Goal: Transaction & Acquisition: Purchase product/service

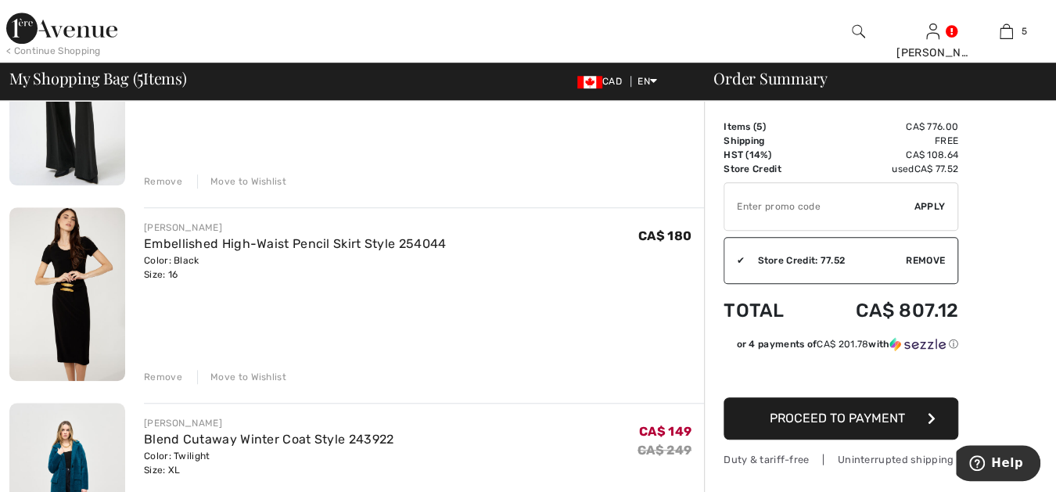
scroll to position [694, 0]
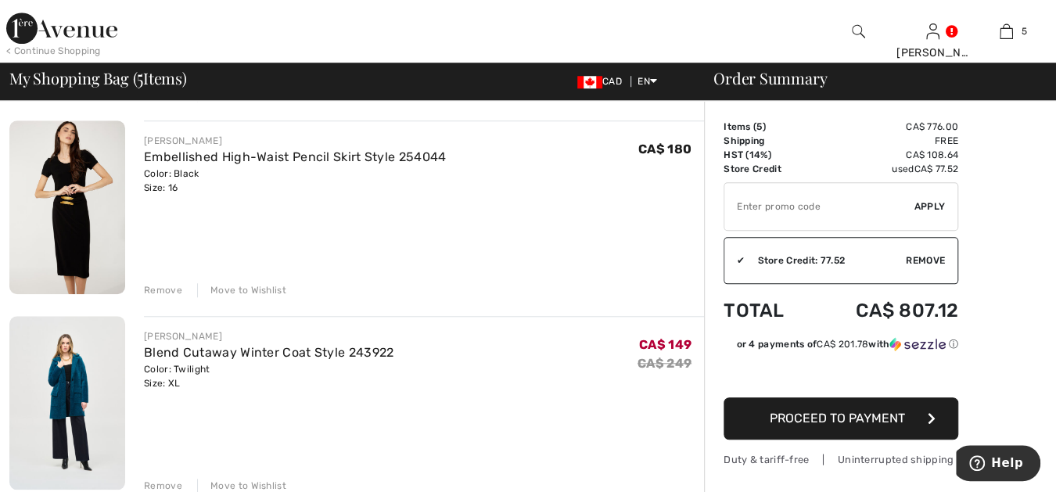
click at [73, 176] on img at bounding box center [67, 207] width 116 height 174
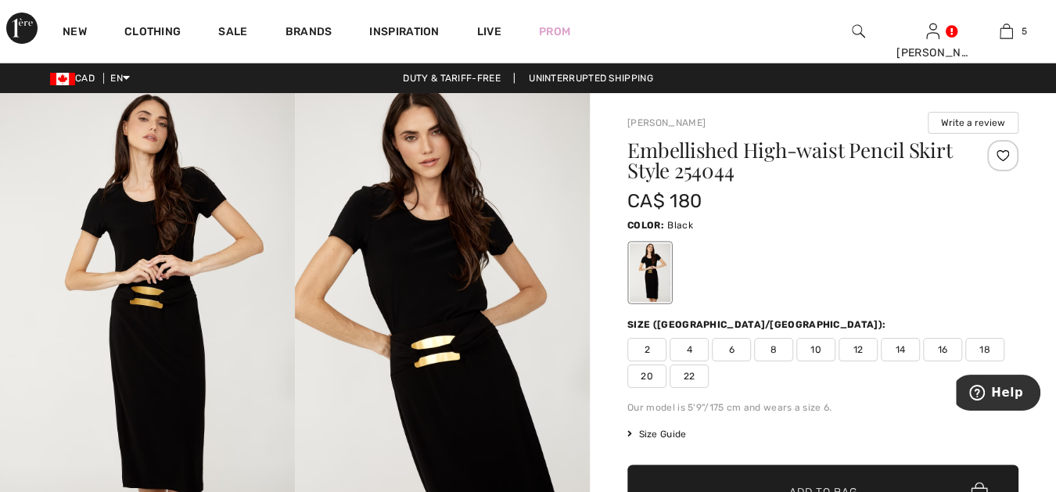
click at [984, 346] on span "18" at bounding box center [984, 349] width 39 height 23
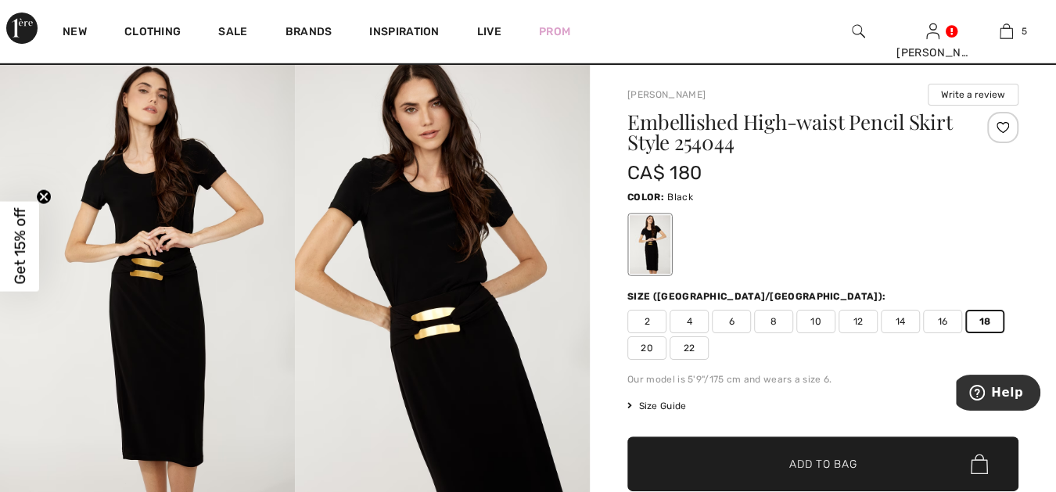
scroll to position [174, 0]
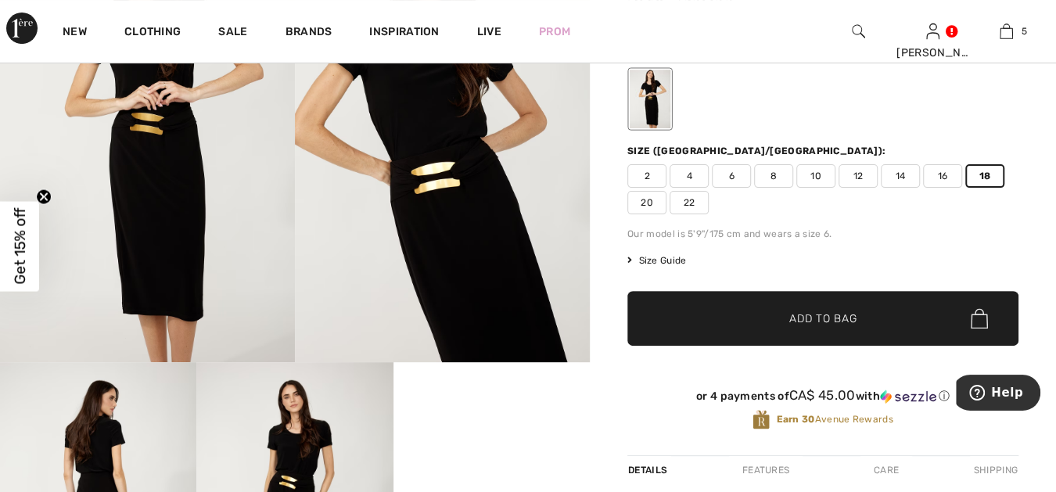
click at [841, 311] on span "Add to Bag" at bounding box center [822, 318] width 67 height 16
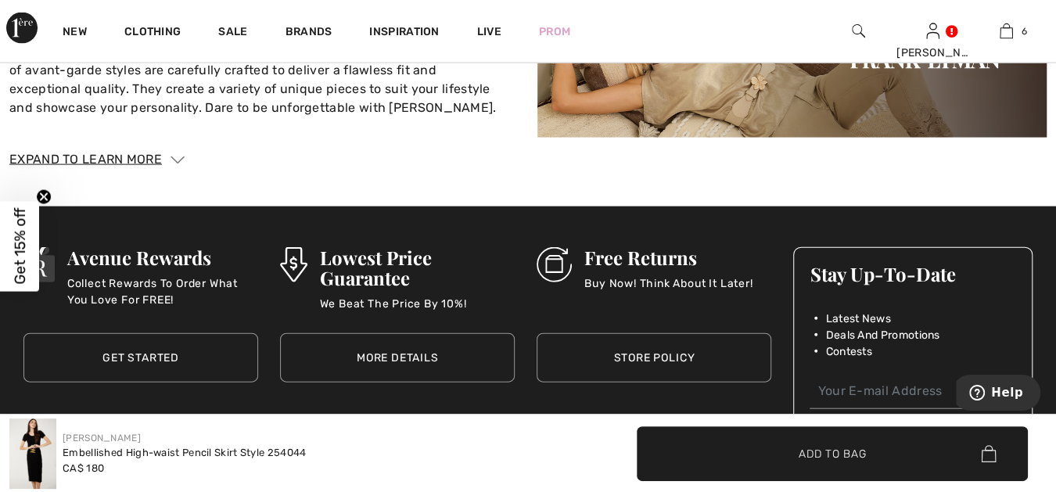
scroll to position [1882, 0]
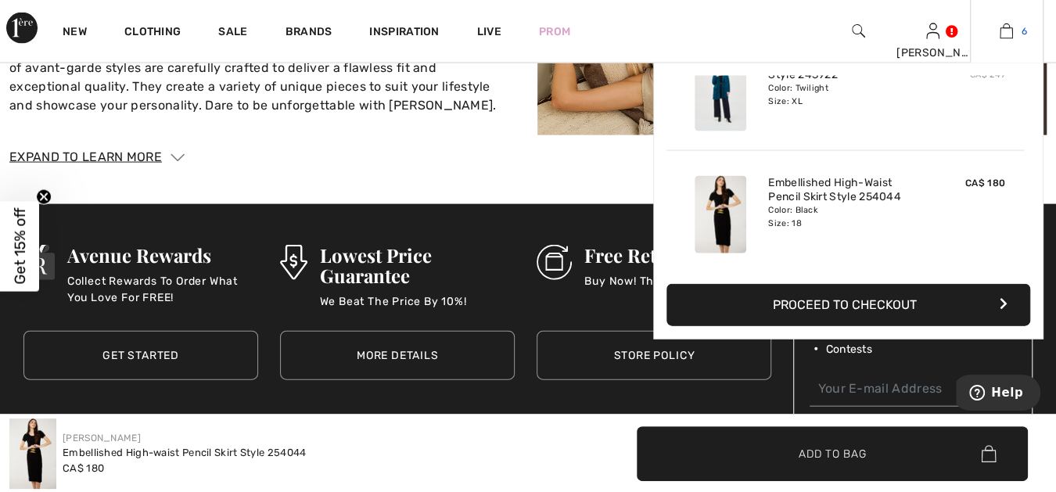
click at [1005, 30] on img at bounding box center [1005, 31] width 13 height 19
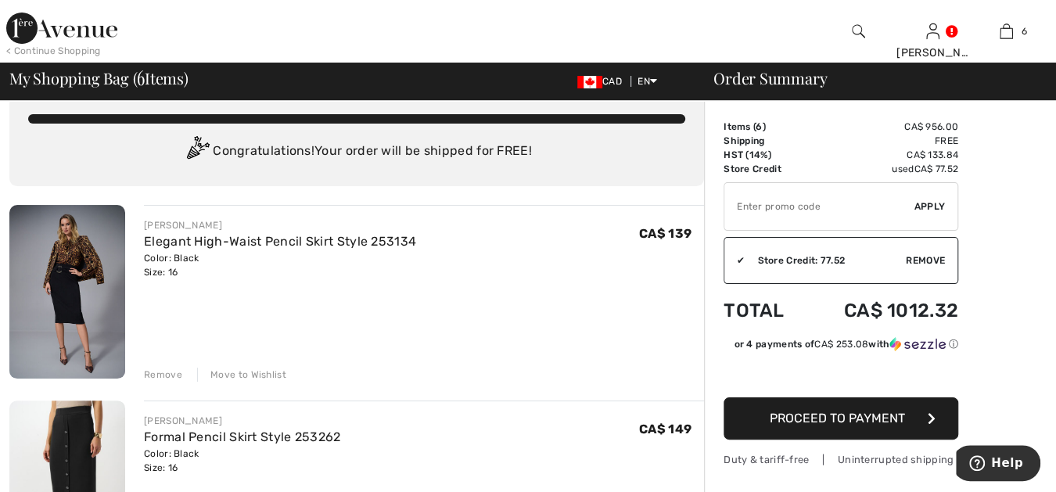
scroll to position [57, 0]
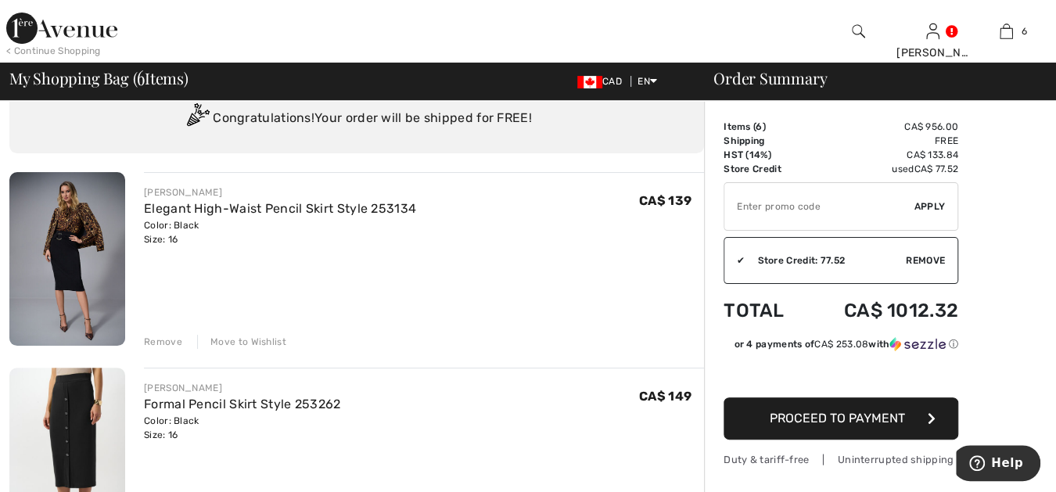
click at [78, 267] on img at bounding box center [67, 259] width 116 height 174
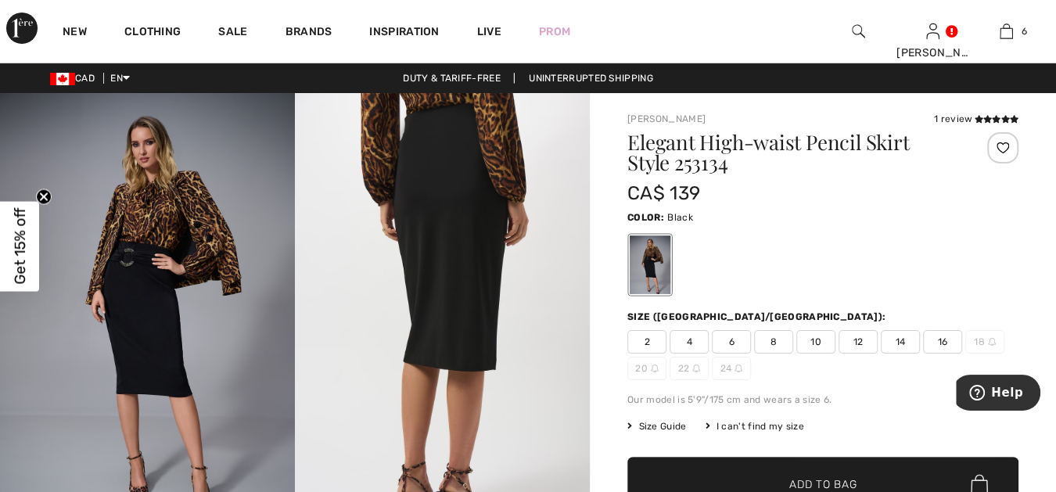
scroll to position [28, 0]
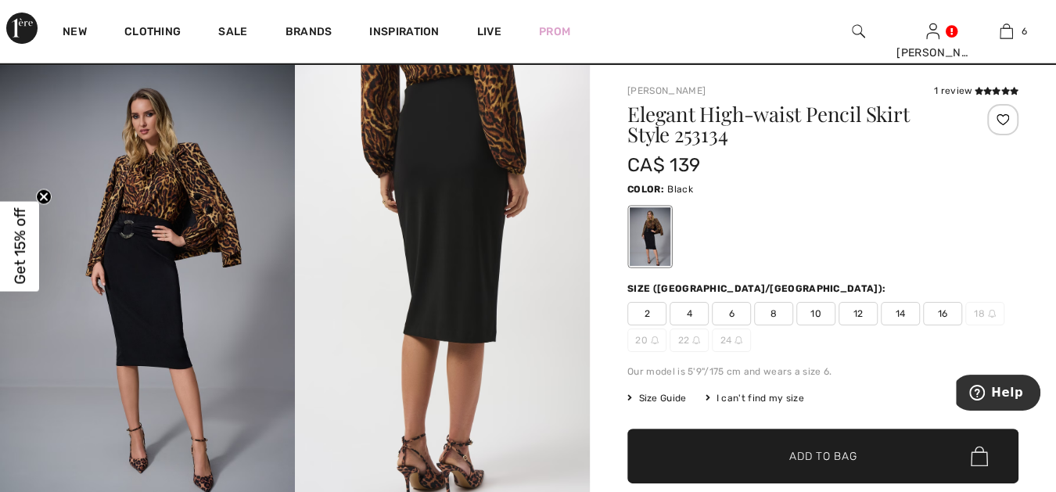
click at [941, 310] on span "16" at bounding box center [942, 313] width 39 height 23
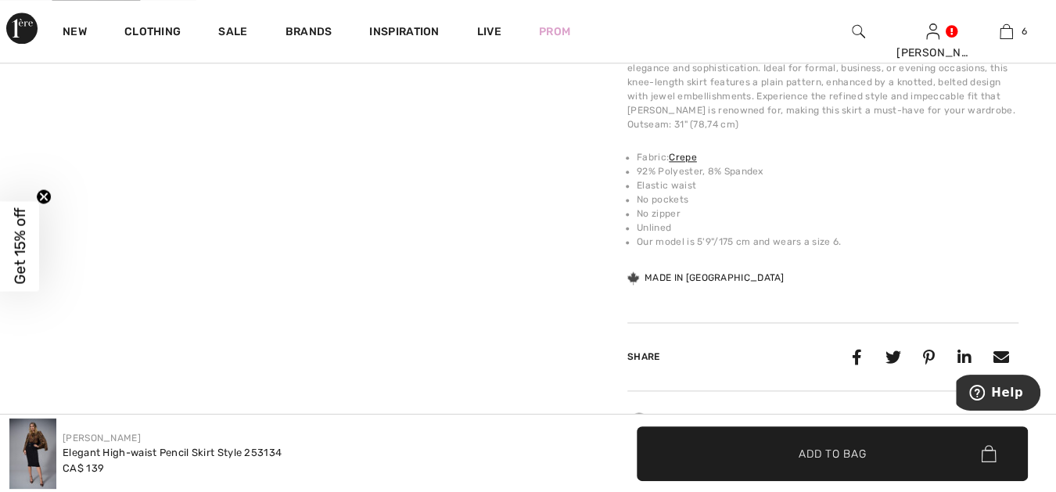
scroll to position [1100, 0]
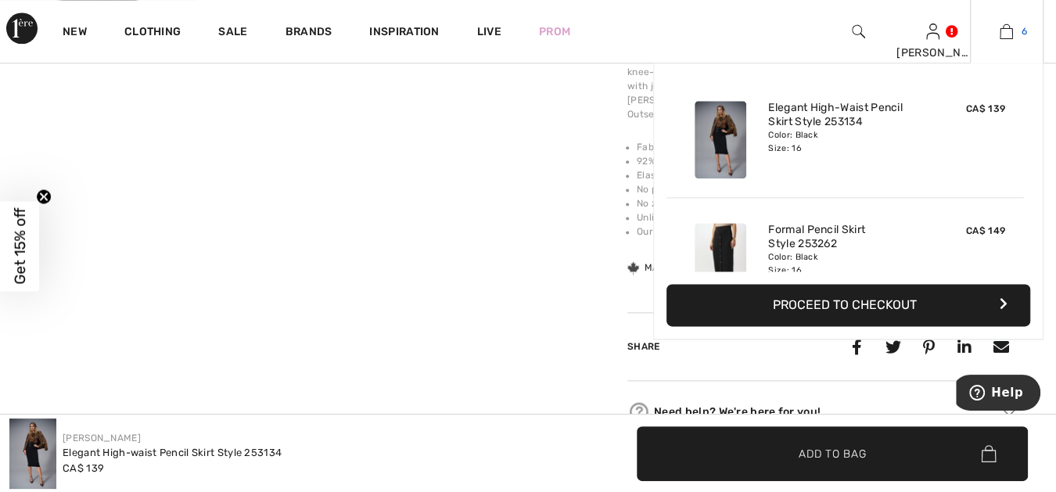
click at [1008, 28] on img at bounding box center [1005, 31] width 13 height 19
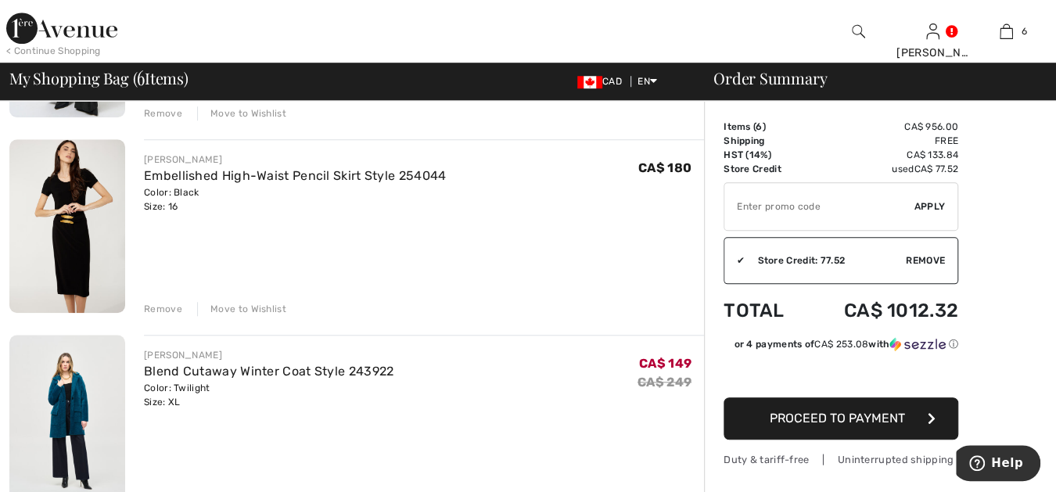
scroll to position [665, 0]
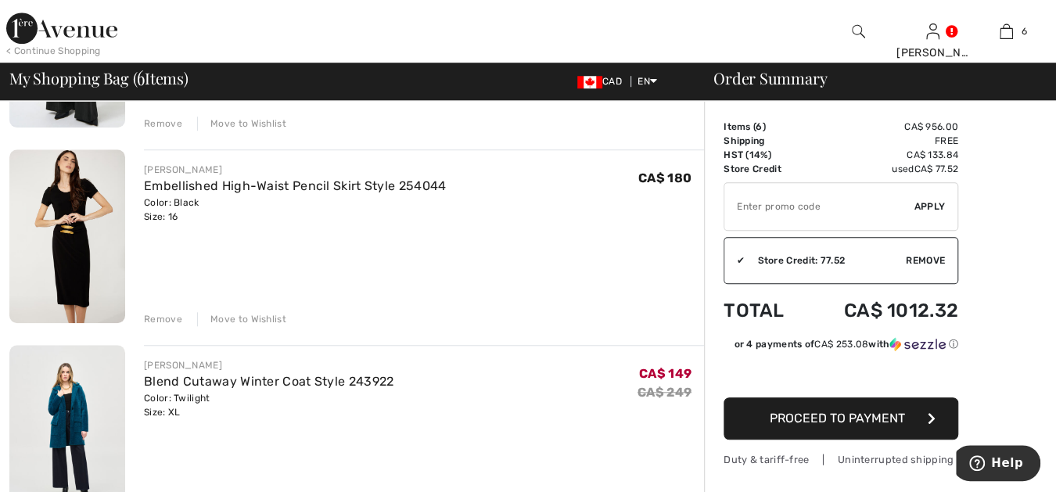
click at [163, 315] on div "Remove" at bounding box center [163, 319] width 38 height 14
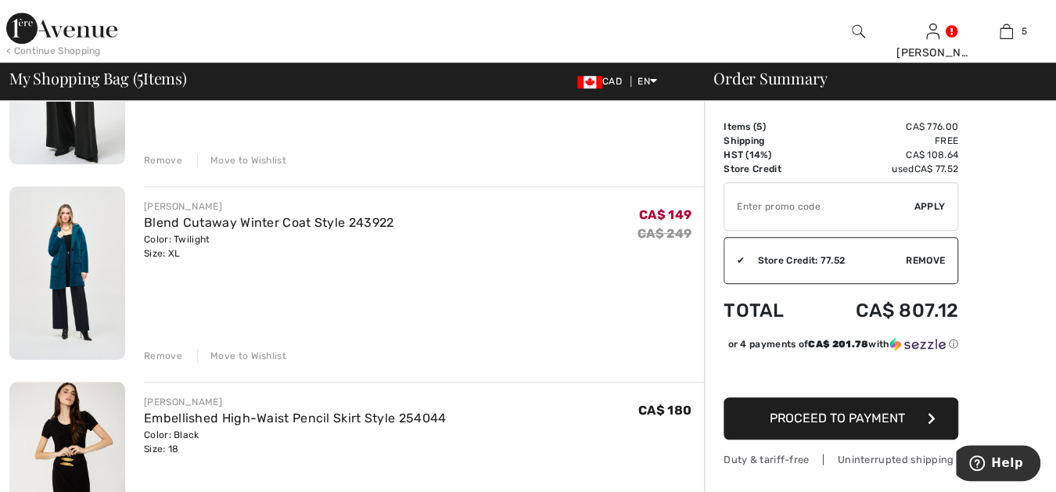
scroll to position [550, 0]
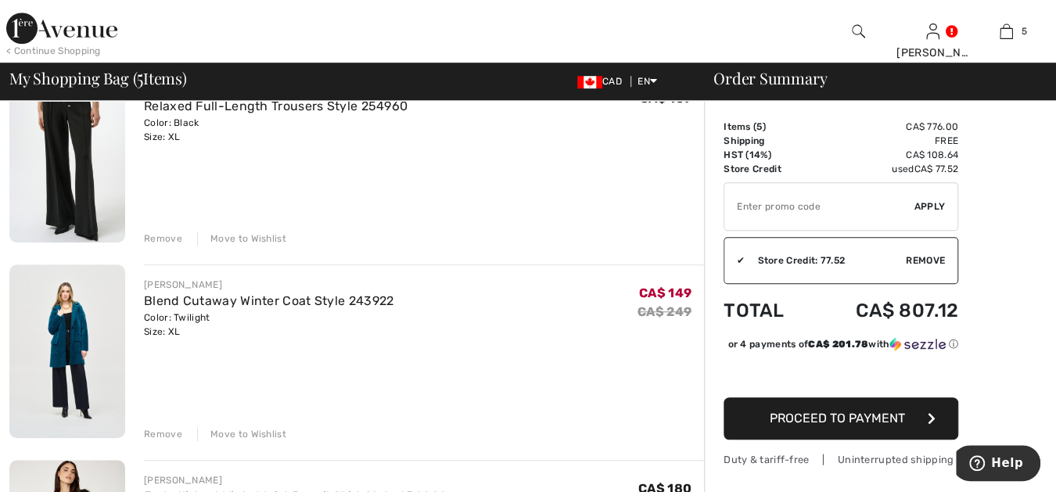
click at [859, 414] on span "Proceed to Payment" at bounding box center [836, 417] width 135 height 15
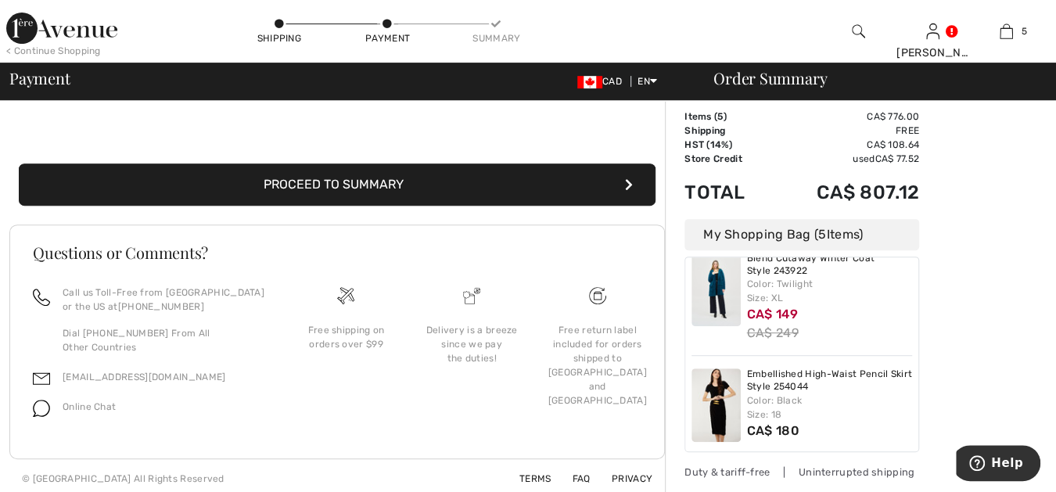
scroll to position [335, 0]
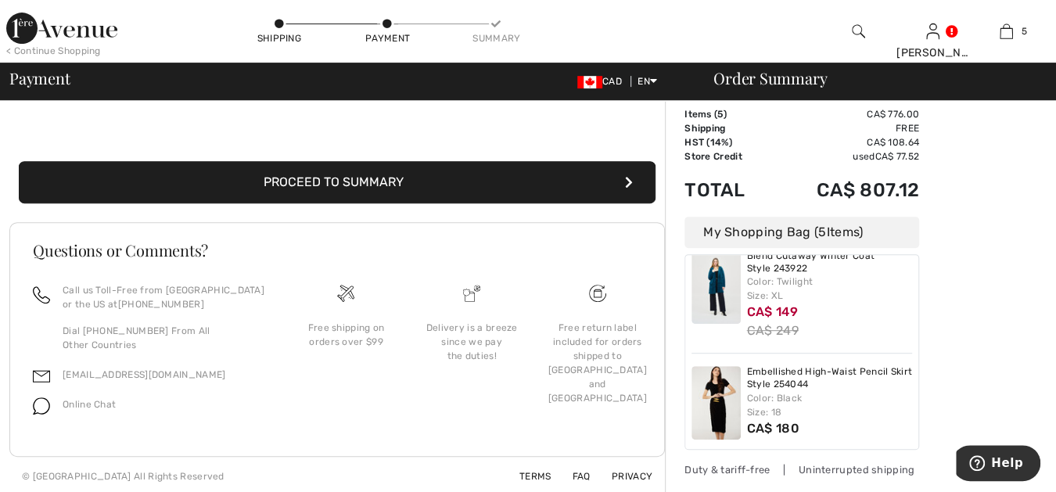
click at [719, 394] on img at bounding box center [715, 402] width 49 height 73
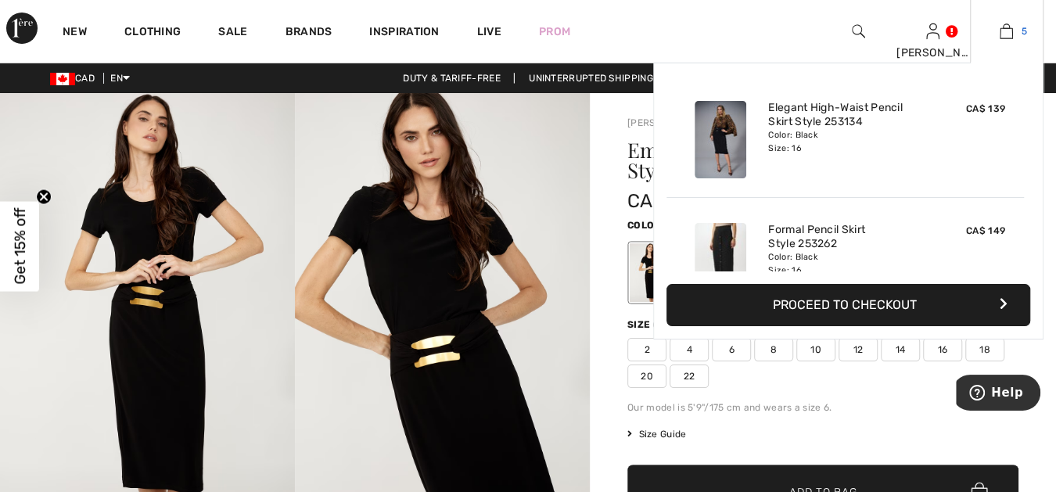
click at [1004, 30] on img at bounding box center [1005, 31] width 13 height 19
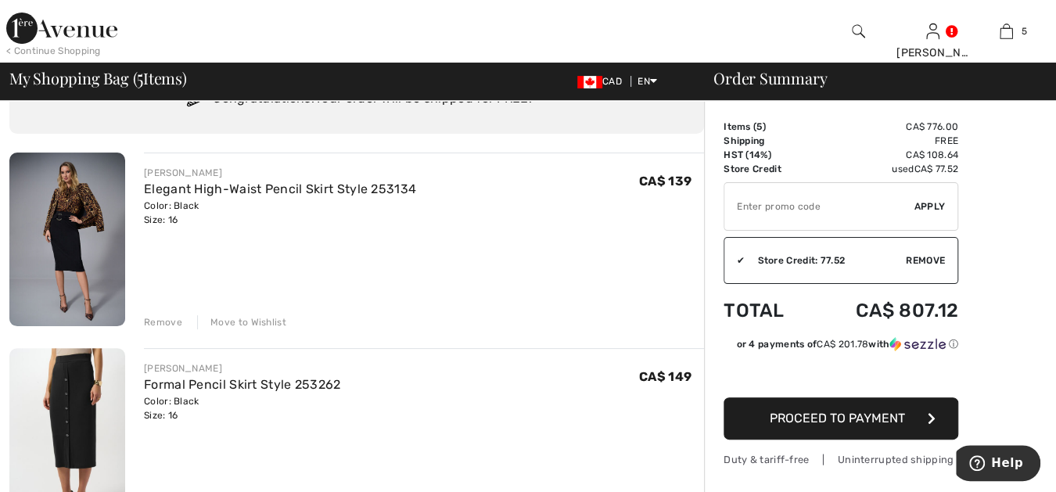
scroll to position [86, 0]
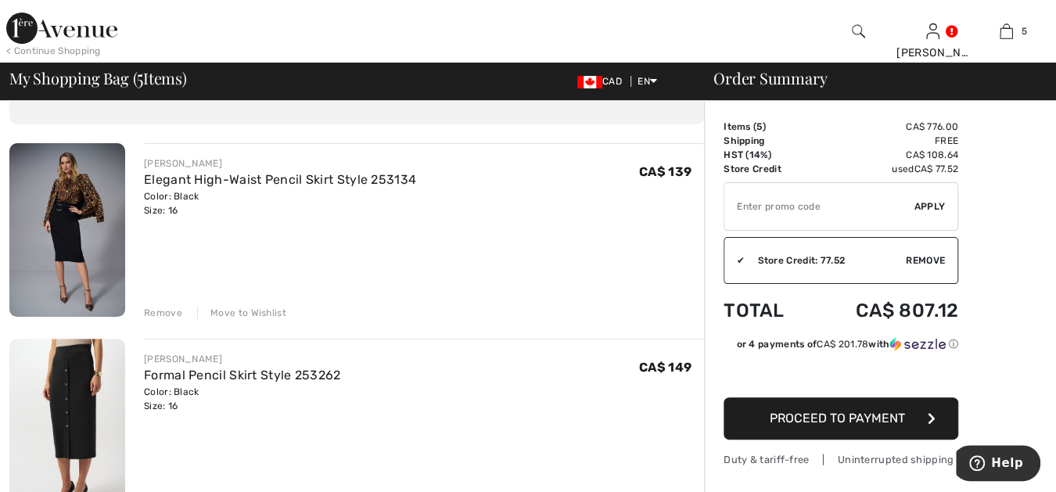
click at [873, 415] on span "Proceed to Payment" at bounding box center [836, 417] width 135 height 15
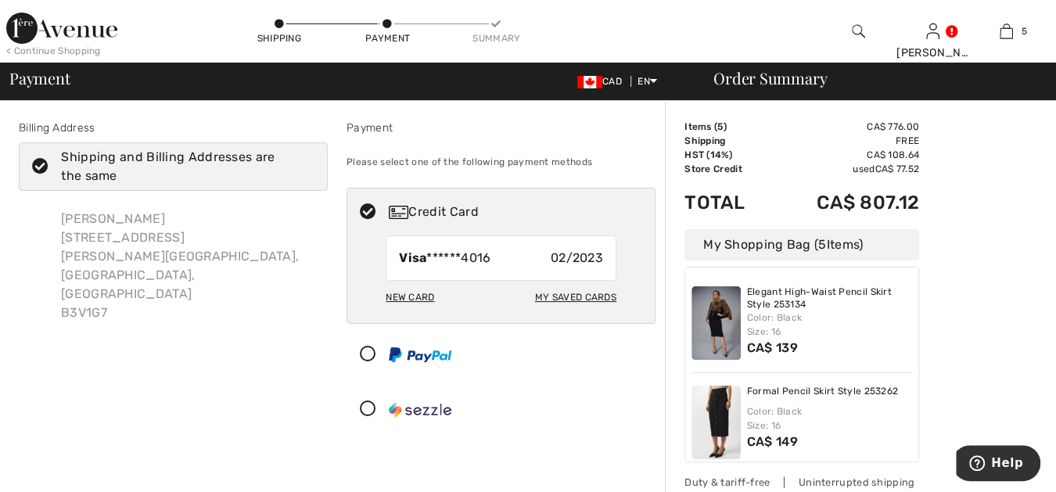
click at [551, 293] on div "My Saved Cards" at bounding box center [575, 297] width 81 height 27
radio input "true"
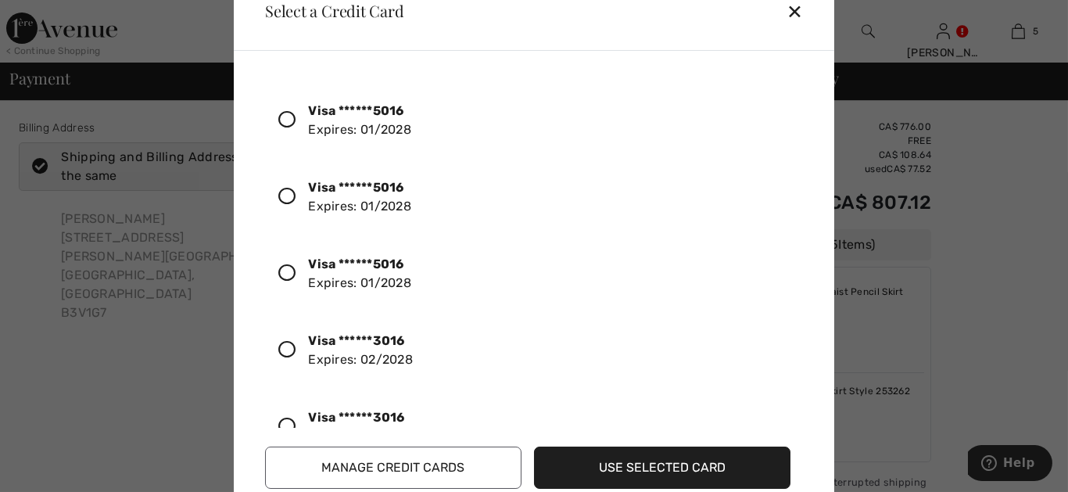
click at [286, 344] on icon at bounding box center [286, 349] width 17 height 17
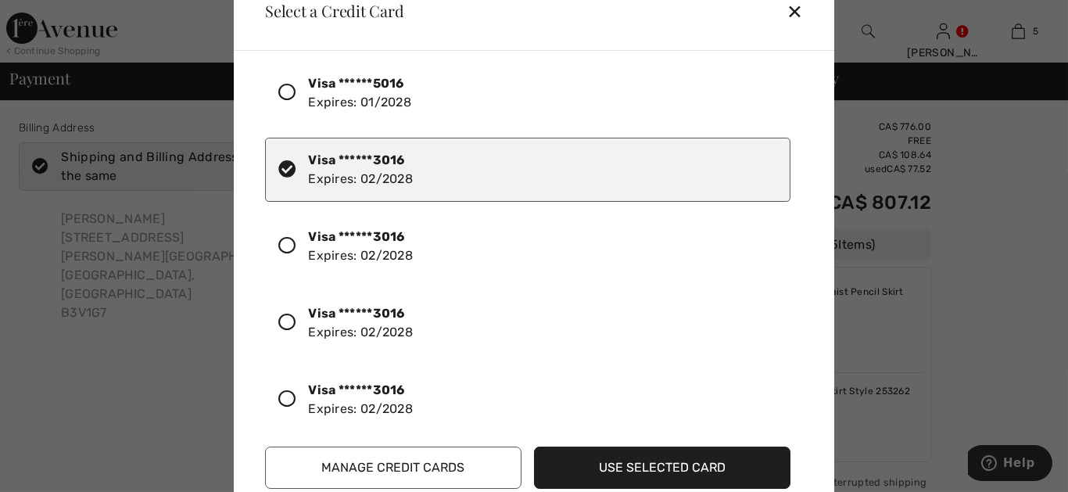
scroll to position [194, 0]
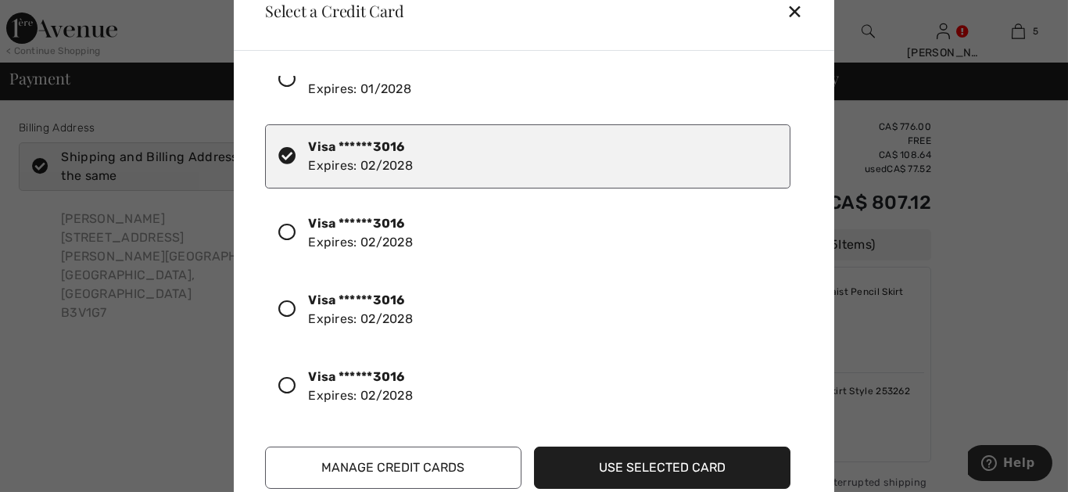
click at [714, 466] on button "Use Selected Card" at bounding box center [662, 467] width 256 height 42
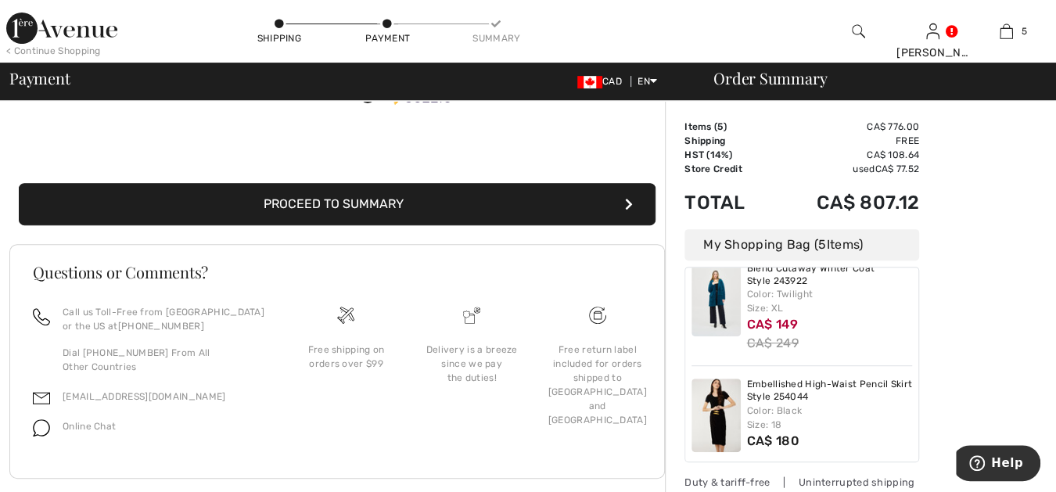
scroll to position [318, 0]
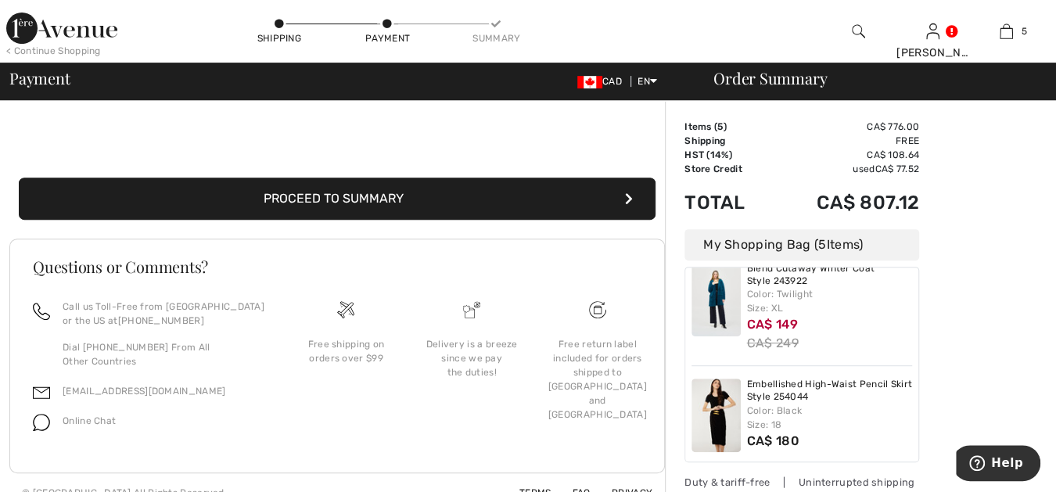
click at [392, 194] on button "Proceed to Summary" at bounding box center [337, 198] width 636 height 42
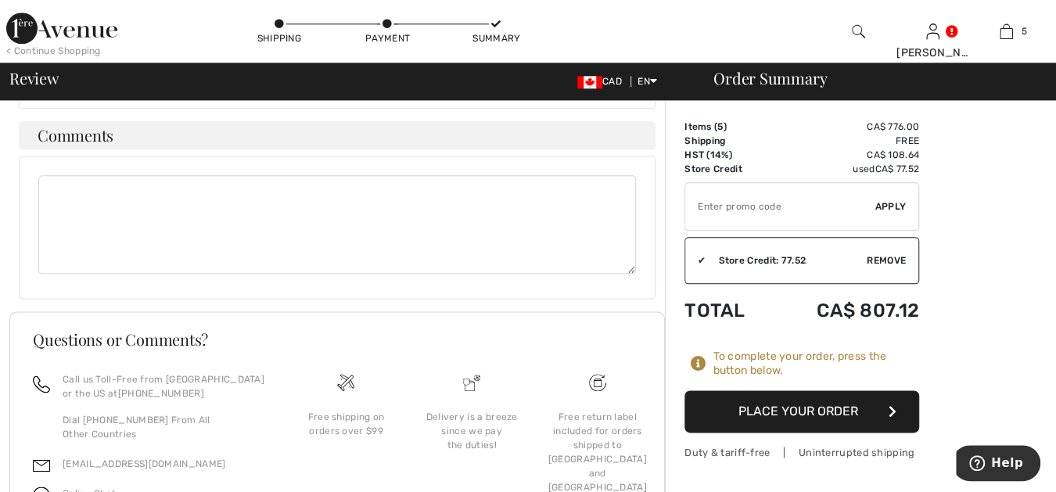
scroll to position [1042, 0]
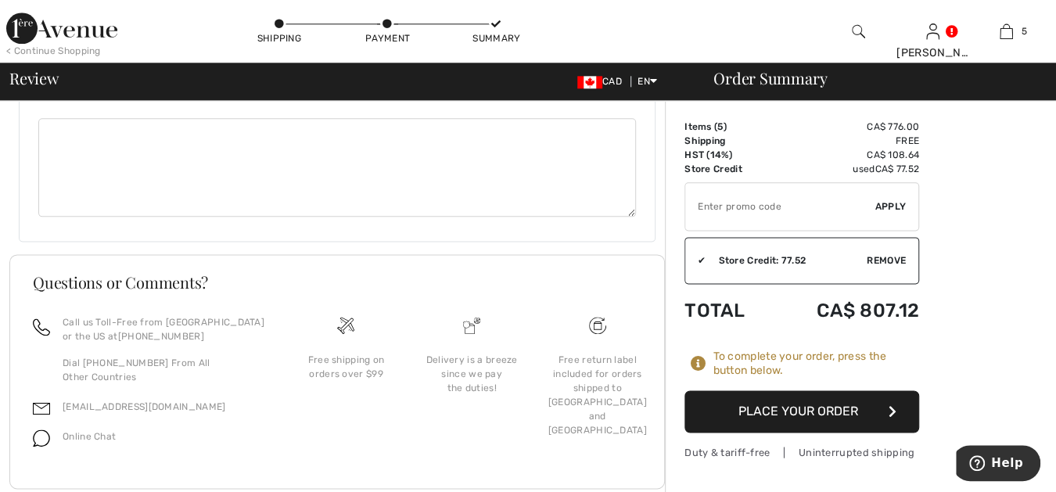
click at [819, 408] on button "Place Your Order" at bounding box center [801, 411] width 235 height 42
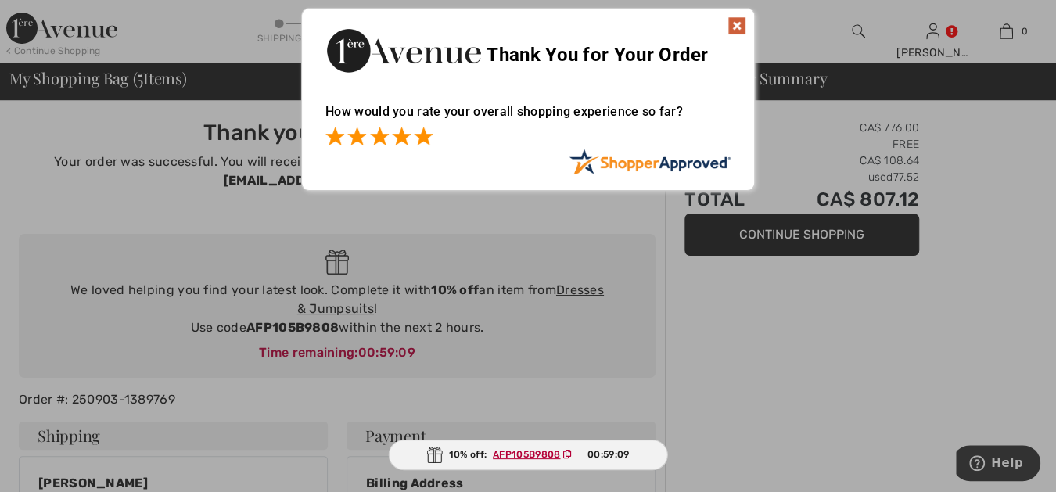
click at [423, 137] on span at bounding box center [423, 136] width 19 height 19
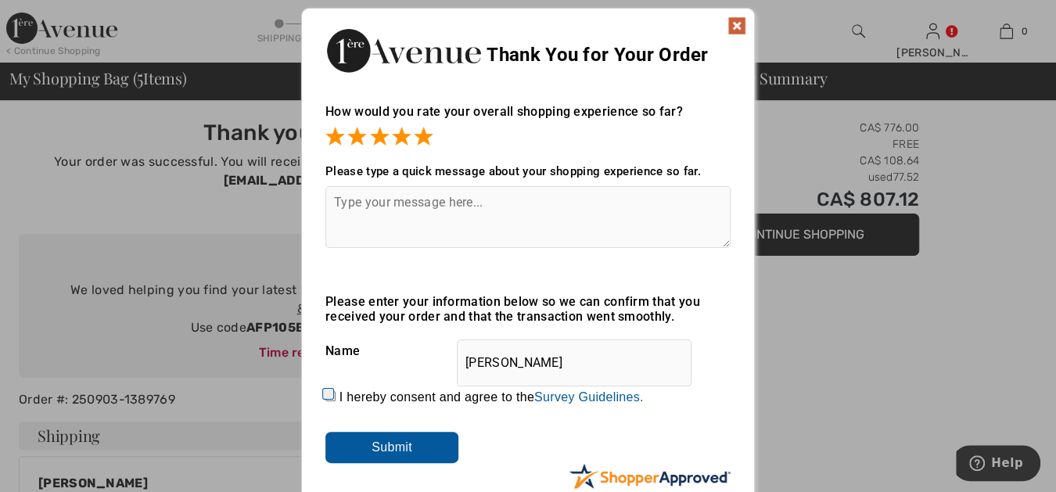
click at [737, 22] on img at bounding box center [736, 25] width 19 height 19
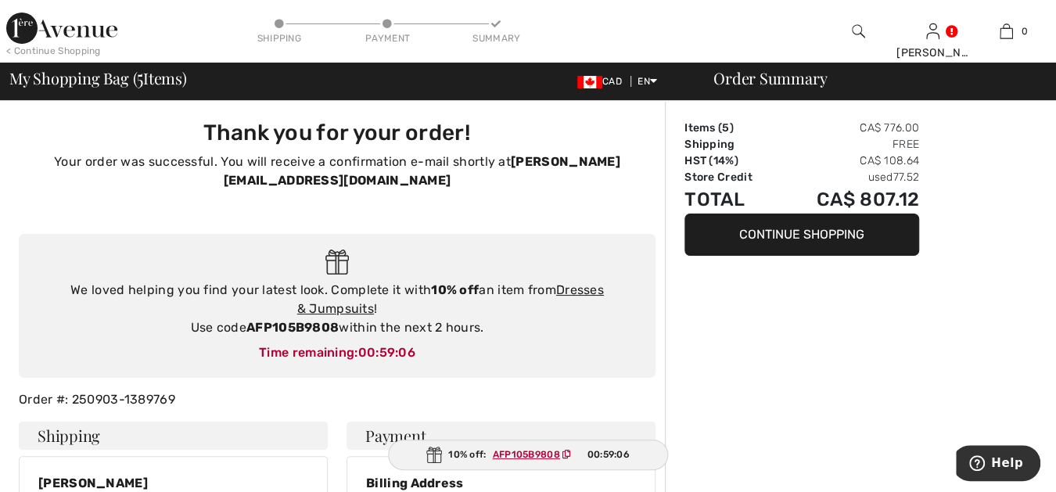
click at [82, 48] on div "< Continue Shopping" at bounding box center [53, 51] width 95 height 14
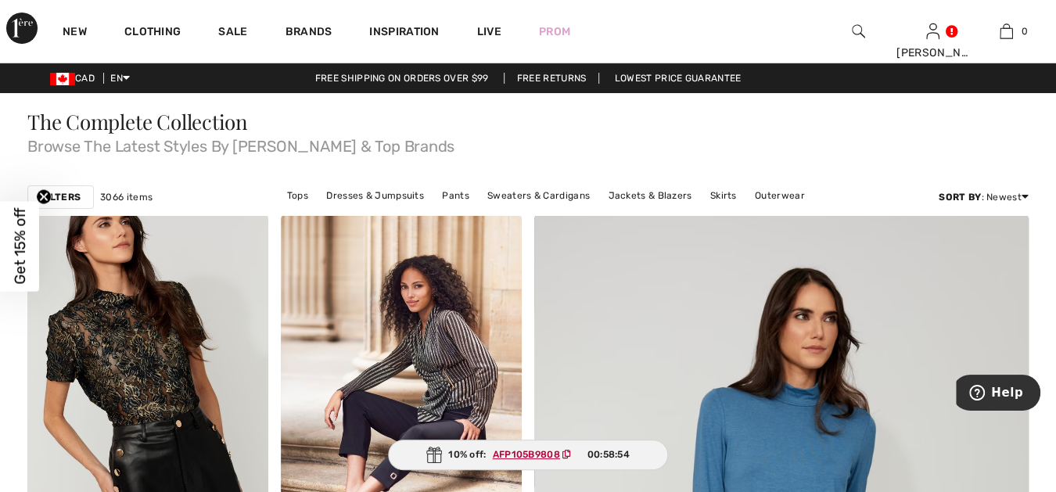
click at [858, 27] on img at bounding box center [857, 31] width 13 height 19
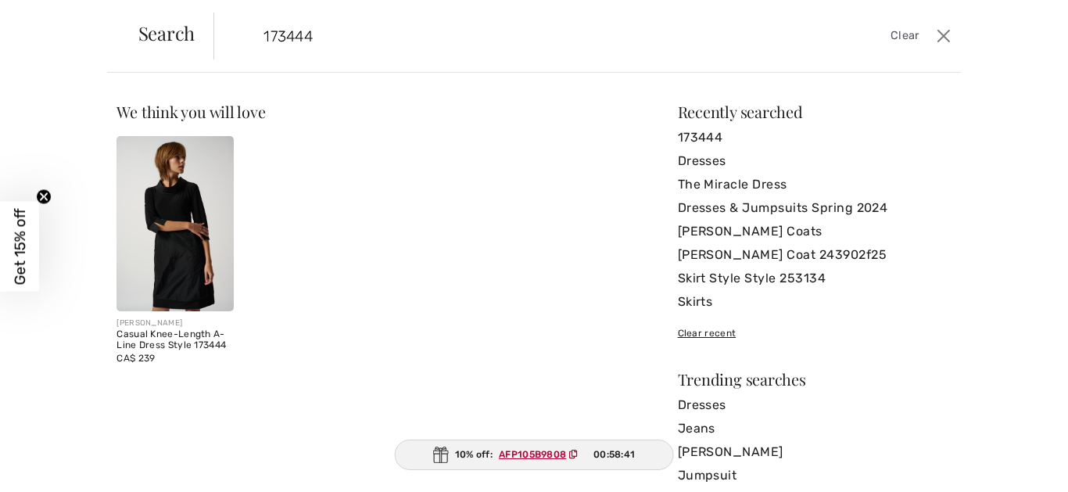
type input "173444"
click at [174, 187] on img at bounding box center [174, 223] width 116 height 175
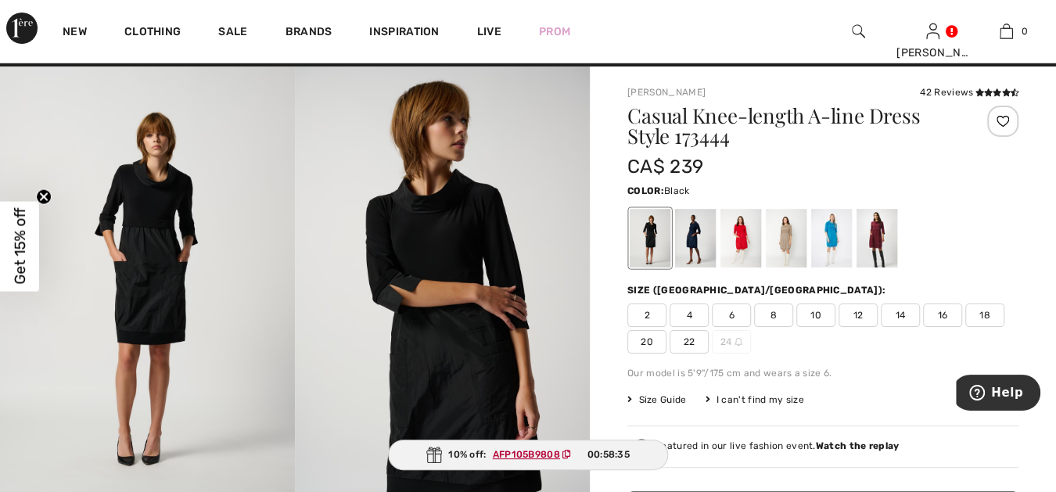
scroll to position [28, 0]
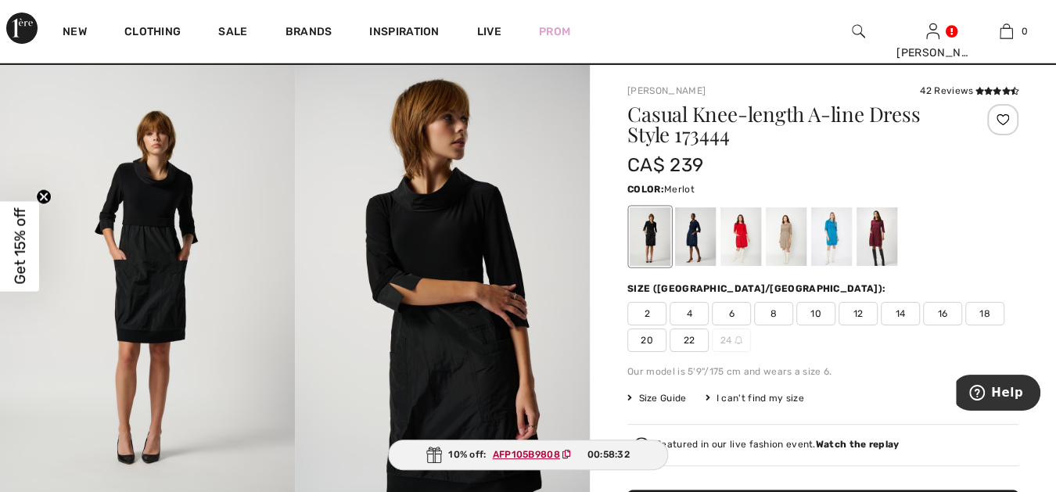
click at [876, 228] on div at bounding box center [876, 236] width 41 height 59
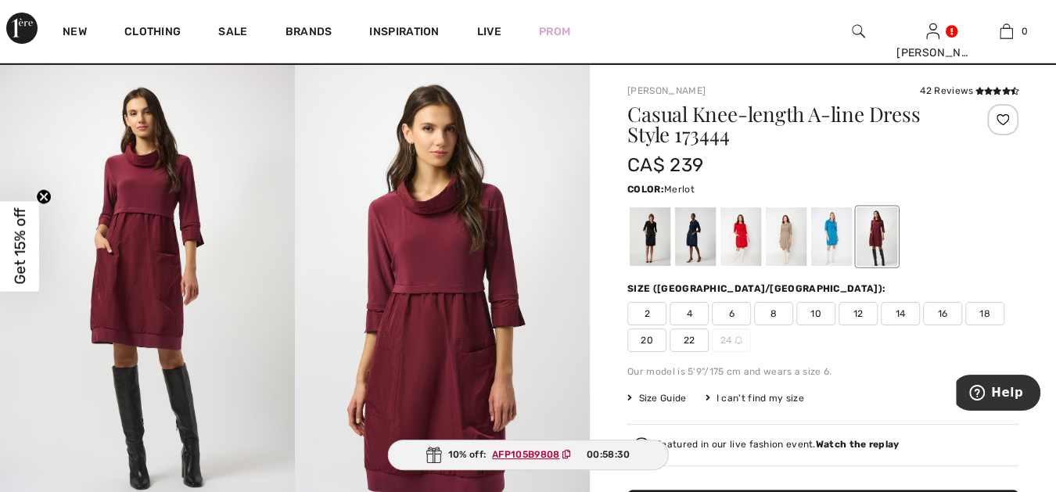
click at [899, 310] on span "14" at bounding box center [899, 313] width 39 height 23
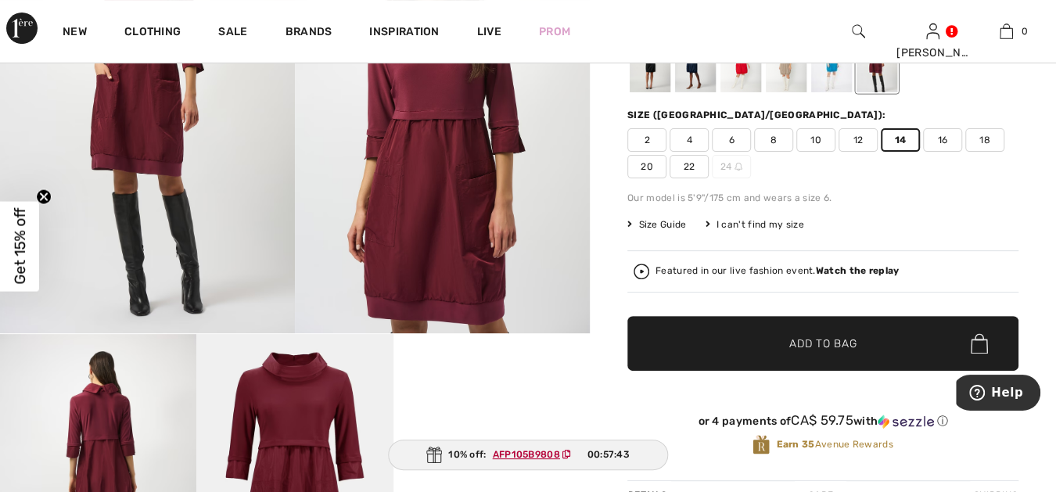
scroll to position [203, 0]
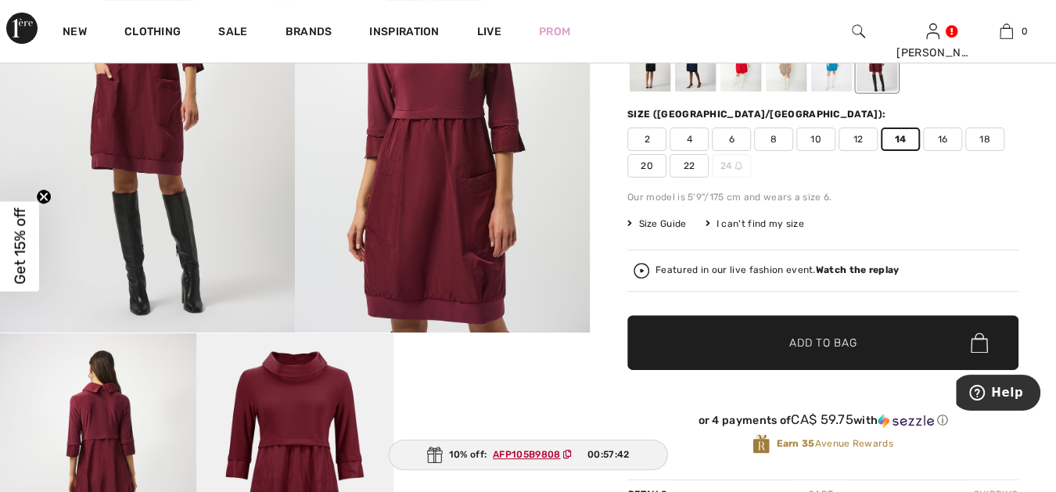
click at [798, 339] on span "Add to Bag" at bounding box center [822, 343] width 67 height 16
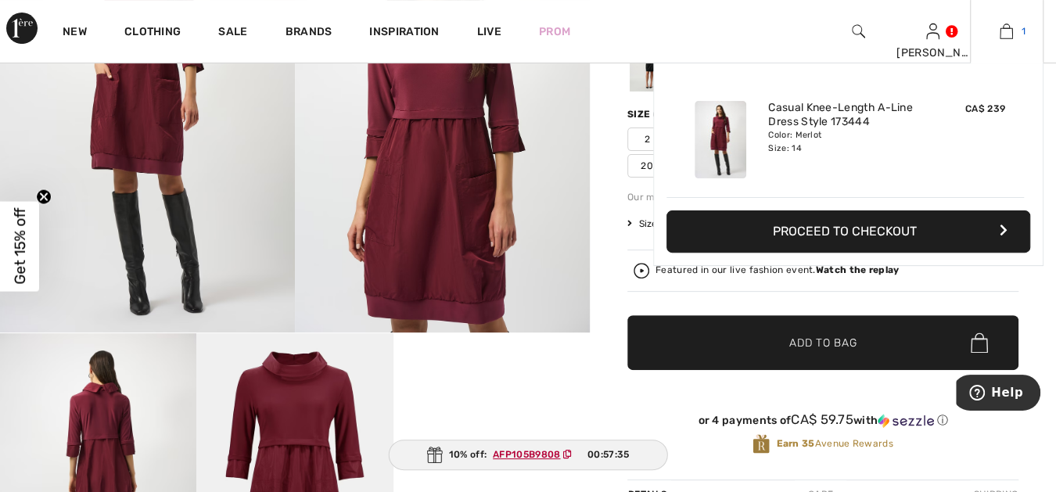
click at [1005, 31] on img at bounding box center [1005, 31] width 13 height 19
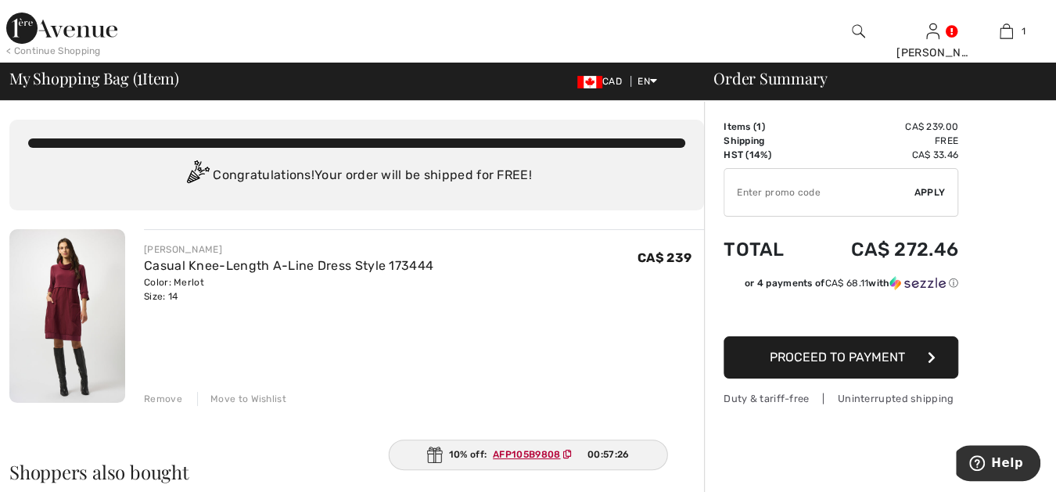
click at [810, 196] on input "TEXT" at bounding box center [819, 192] width 190 height 47
type input "LIVE10"
click at [927, 190] on span "Apply" at bounding box center [929, 192] width 31 height 14
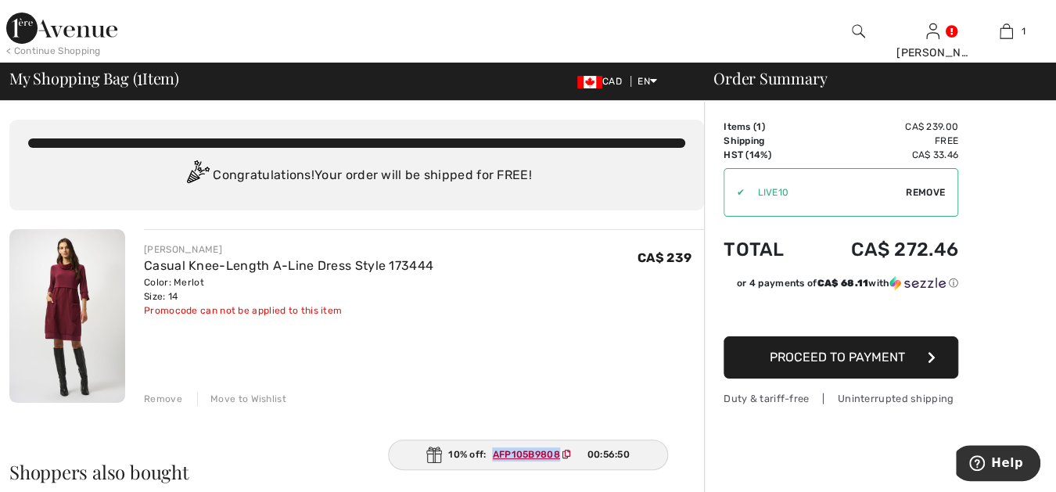
drag, startPoint x: 494, startPoint y: 455, endPoint x: 558, endPoint y: 454, distance: 64.1
click at [558, 454] on ins "AFP105B9808" at bounding box center [526, 454] width 67 height 11
copy ins "AFP105B9808"
click at [733, 192] on div "✔ Apply Remove" at bounding box center [840, 192] width 235 height 48
click at [509, 453] on ins "AFP105B9808" at bounding box center [525, 454] width 67 height 11
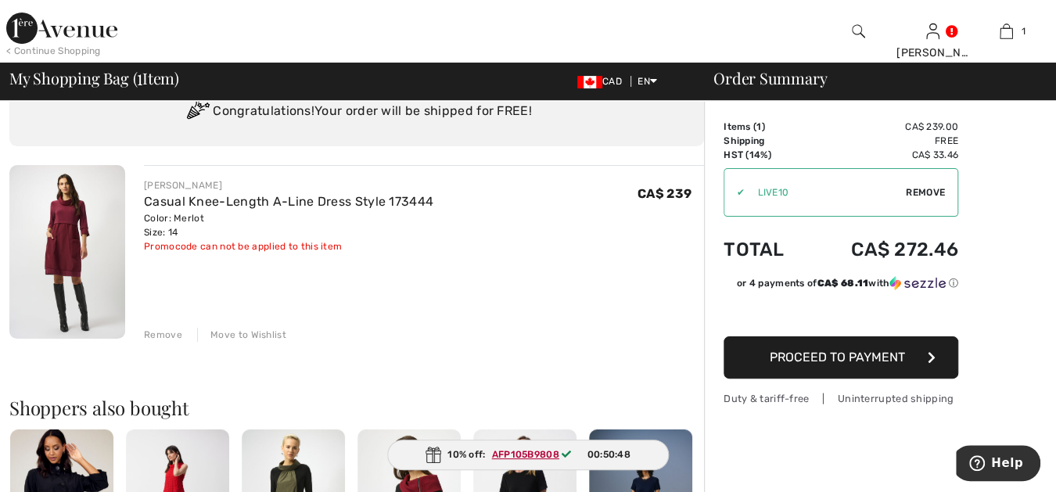
scroll to position [57, 0]
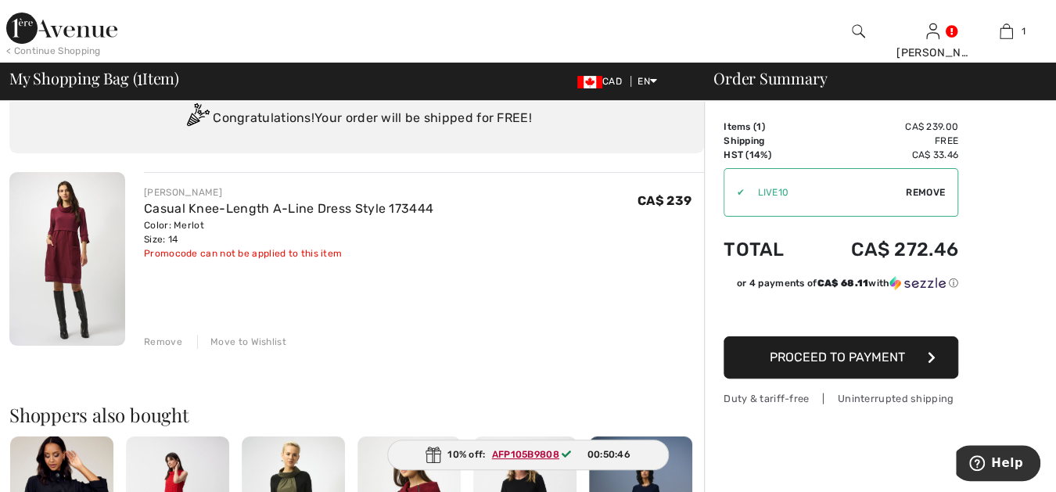
click at [923, 188] on span "Remove" at bounding box center [924, 192] width 39 height 14
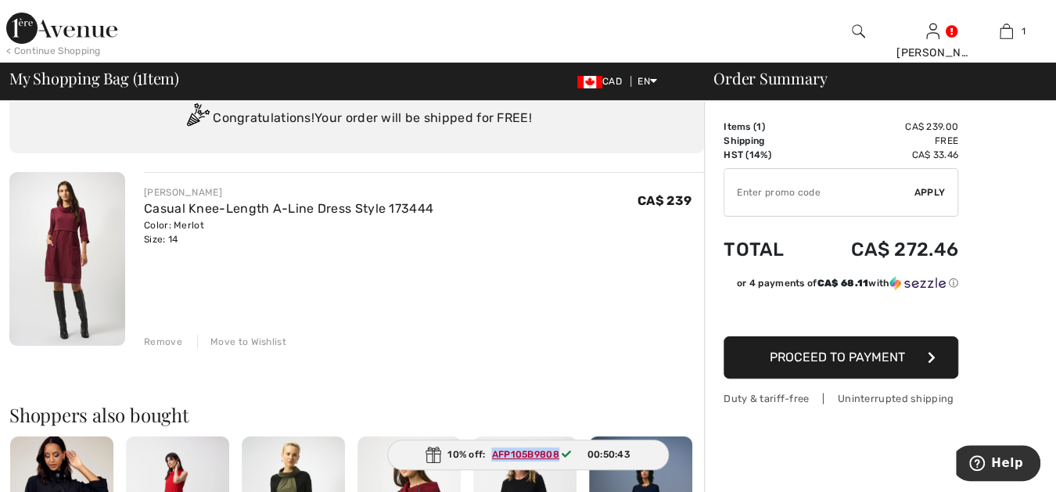
drag, startPoint x: 560, startPoint y: 455, endPoint x: 493, endPoint y: 454, distance: 67.2
click at [493, 454] on span "AFP105B9808" at bounding box center [535, 454] width 99 height 14
copy ins "AFP105B9808"
click at [789, 192] on input "TEXT" at bounding box center [819, 192] width 190 height 47
paste input "AFP105B9808"
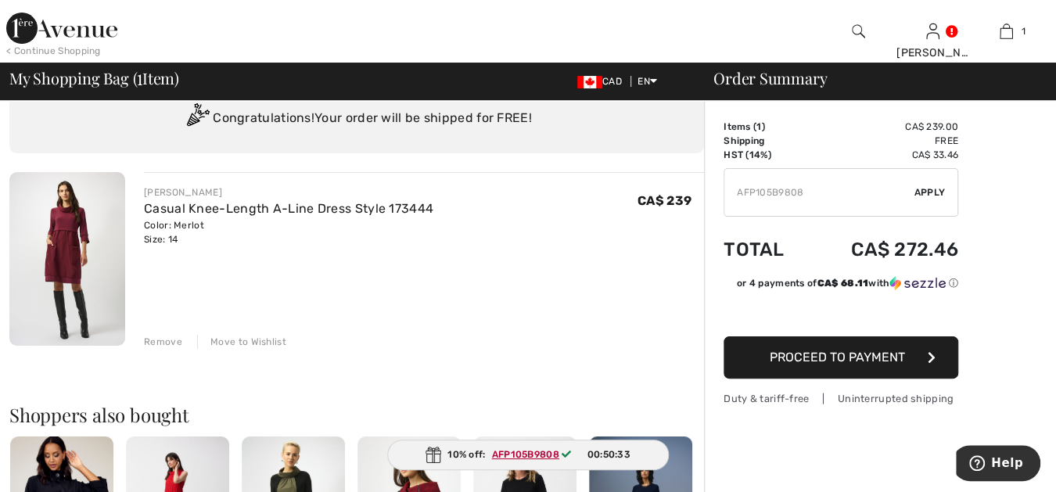
type input "AFP105B9808"
click at [927, 187] on span "Apply" at bounding box center [929, 192] width 31 height 14
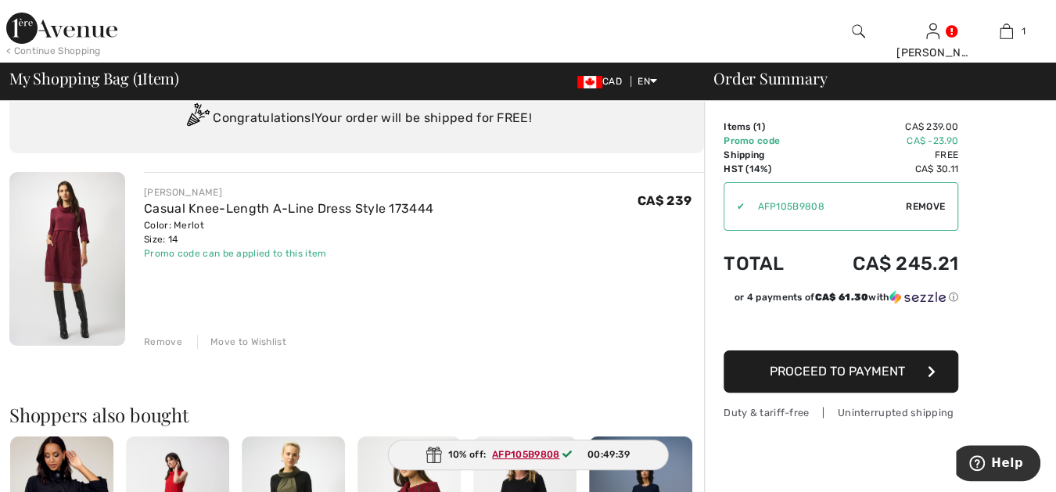
click at [858, 367] on span "Proceed to Payment" at bounding box center [836, 371] width 135 height 15
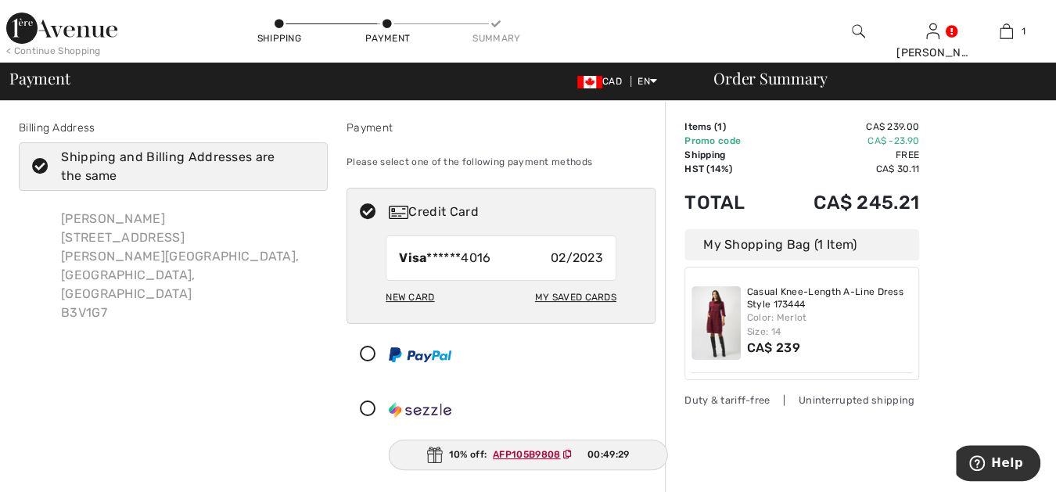
click at [568, 296] on div "My Saved Cards" at bounding box center [575, 297] width 81 height 27
radio input "true"
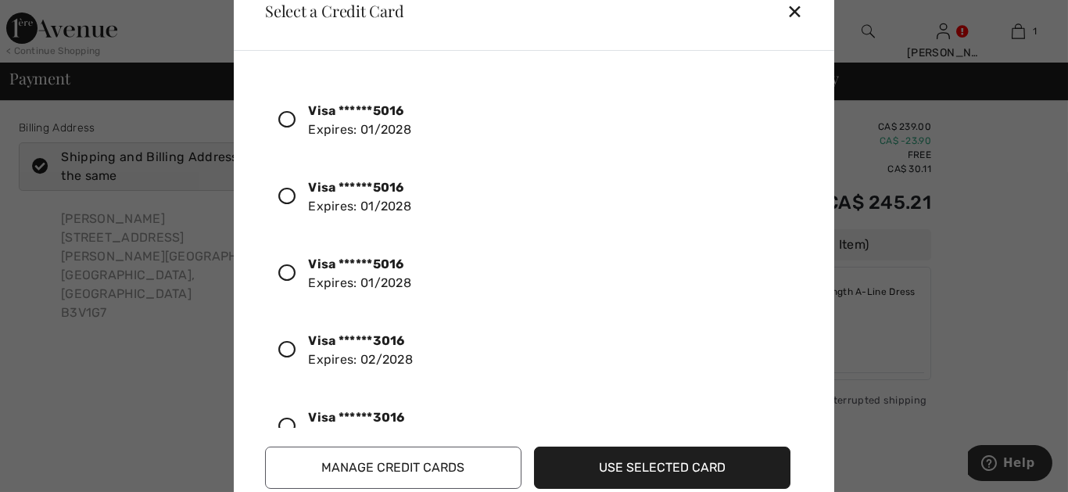
click at [292, 343] on icon at bounding box center [286, 349] width 17 height 17
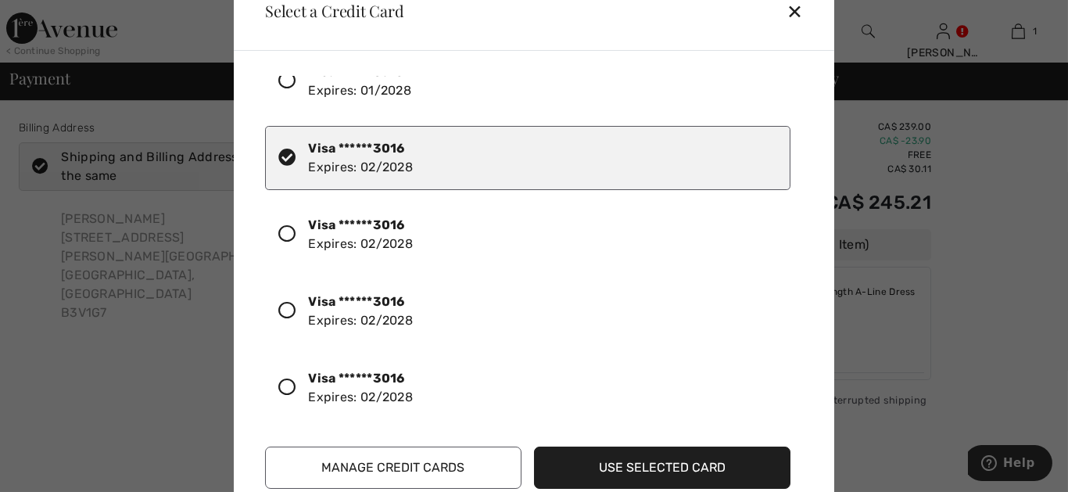
scroll to position [194, 0]
click at [651, 463] on button "Use Selected Card" at bounding box center [662, 467] width 256 height 42
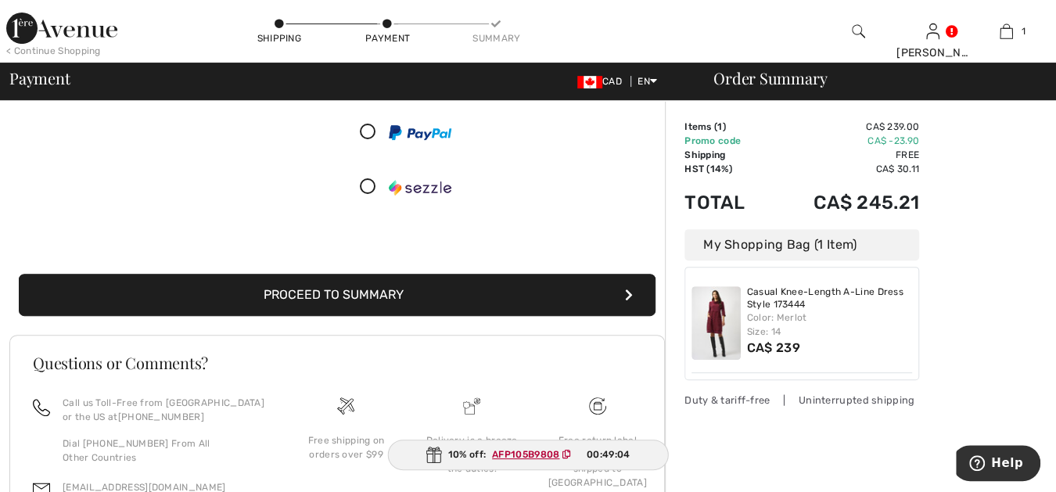
scroll to position [231, 0]
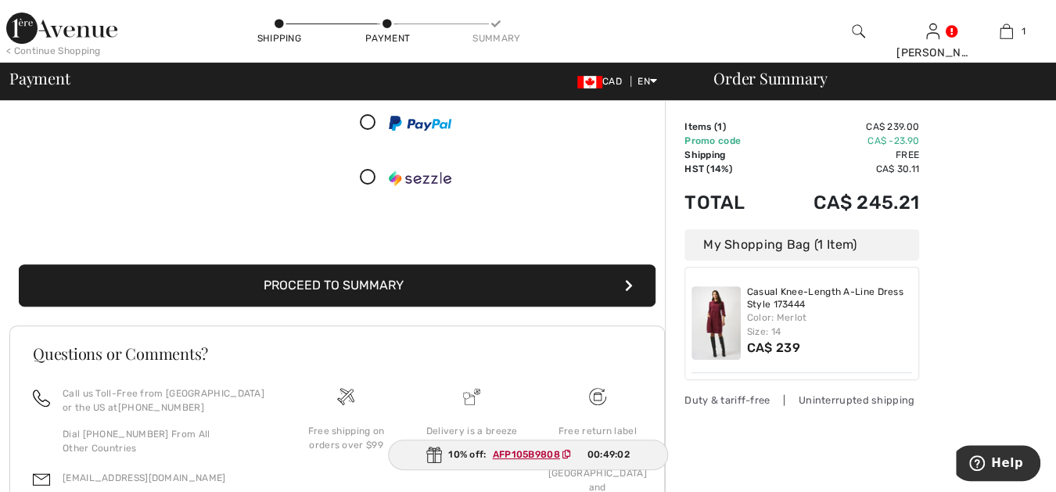
click at [523, 278] on button "Proceed to Summary" at bounding box center [337, 285] width 636 height 42
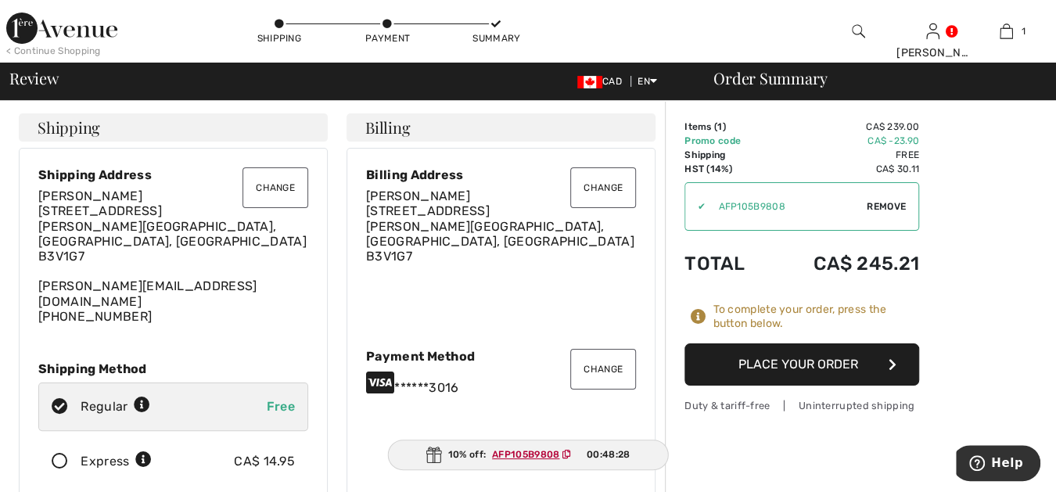
click at [815, 358] on button "Place Your Order" at bounding box center [801, 364] width 235 height 42
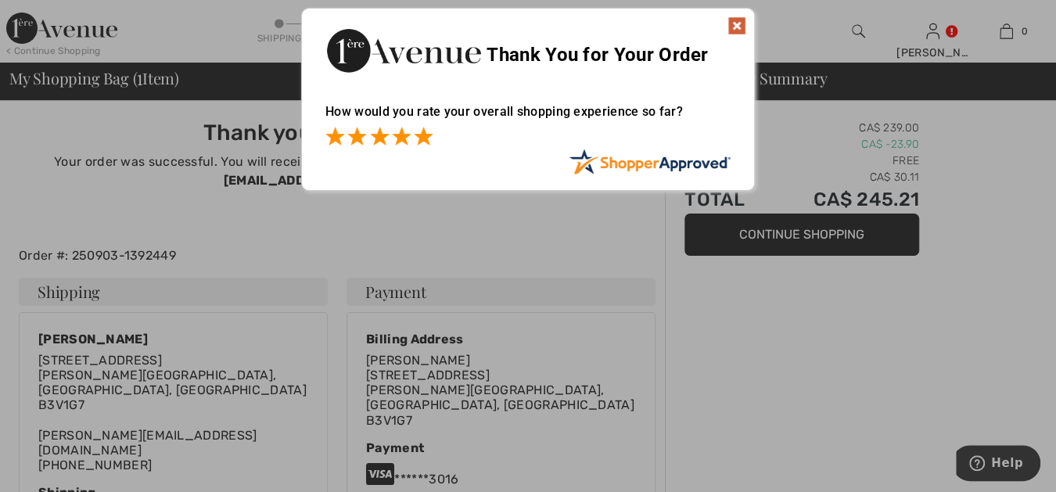
click at [423, 134] on span at bounding box center [423, 136] width 19 height 19
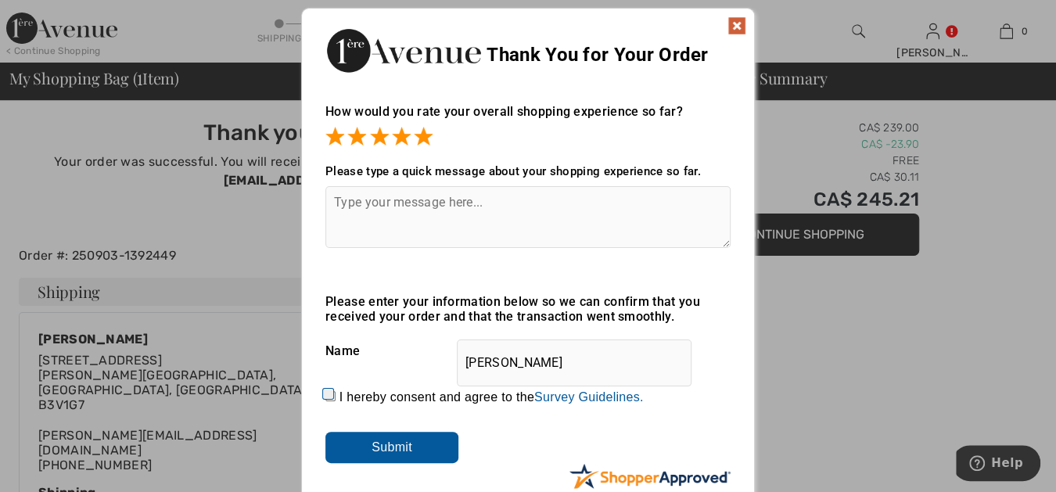
click at [739, 22] on img at bounding box center [736, 25] width 19 height 19
